Goal: Navigation & Orientation: Find specific page/section

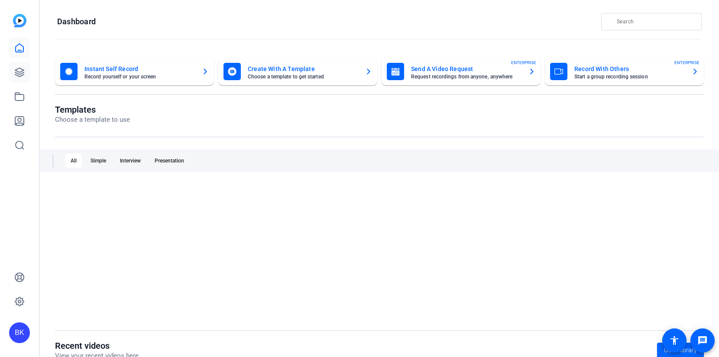
click at [19, 70] on icon at bounding box center [19, 72] width 10 height 10
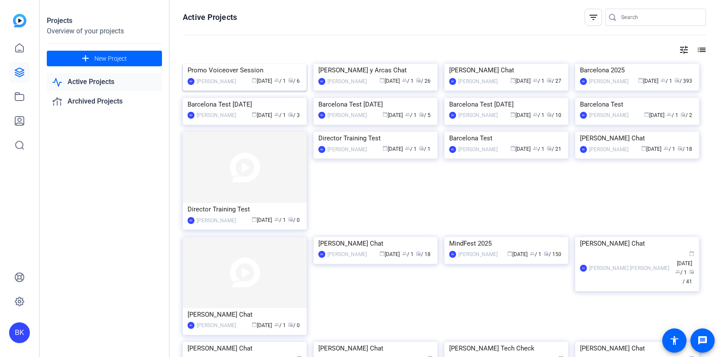
click at [240, 64] on img at bounding box center [245, 64] width 124 height 0
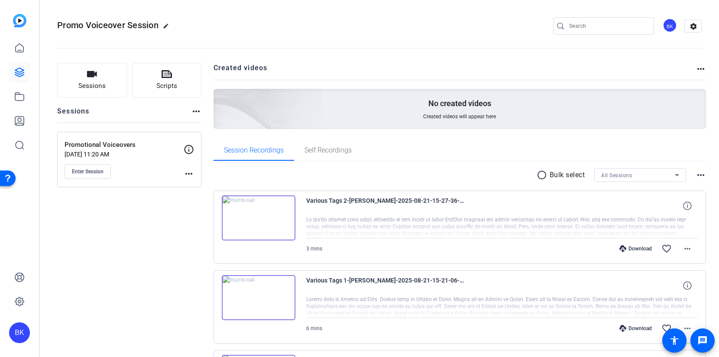
scroll to position [344, 0]
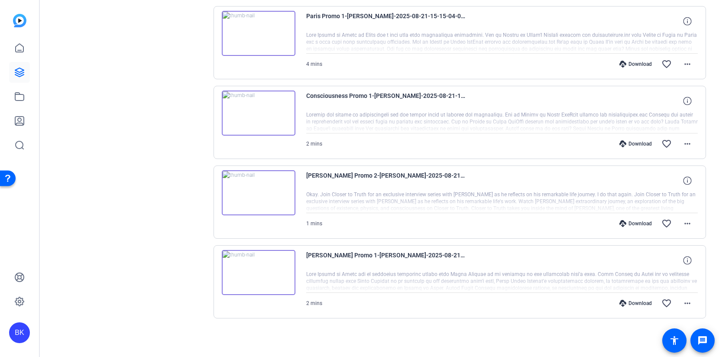
click at [153, 201] on div "Sessions Scripts Sessions more_horiz Promotional Voiceovers [DATE] 11:20 AM Ent…" at bounding box center [129, 32] width 144 height 627
